Goal: Find specific page/section: Find specific page/section

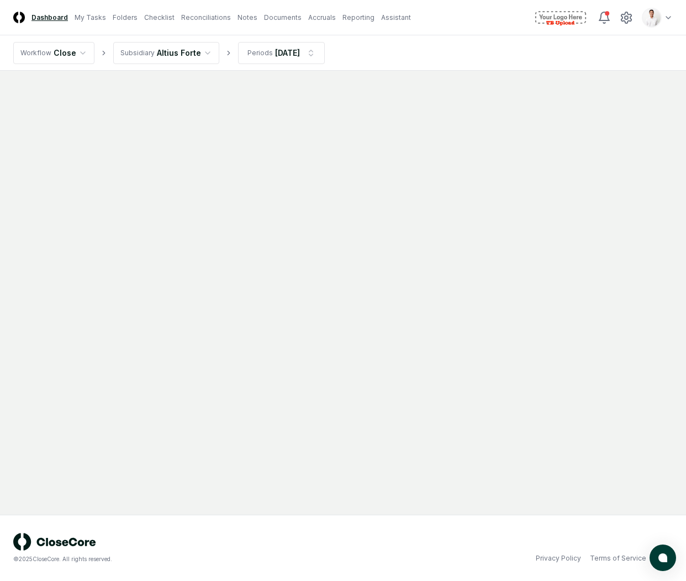
click at [671, 19] on html "CloseCore Dashboard My Tasks Folders Checklist Reconciliations Notes Documents …" at bounding box center [343, 290] width 686 height 581
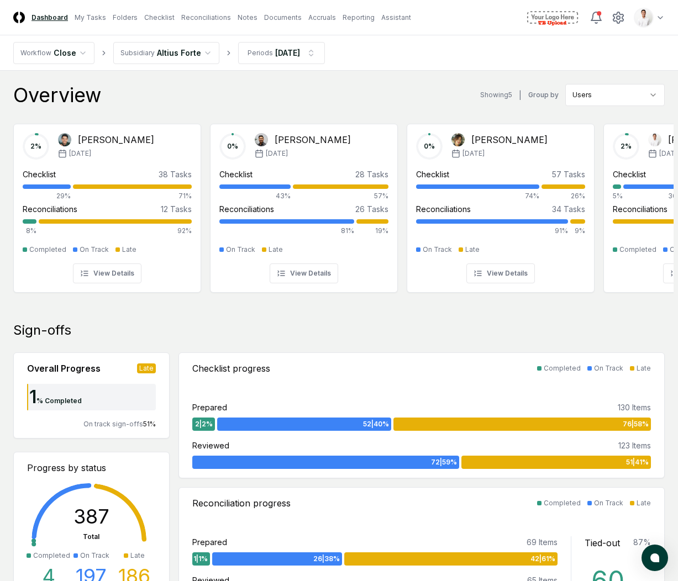
click at [209, 22] on nav "CloseCore Dashboard My Tasks Folders Checklist Reconciliations Notes Documents …" at bounding box center [212, 18] width 398 height 12
click at [209, 20] on link "Reconciliations" at bounding box center [206, 18] width 50 height 10
